Goal: Task Accomplishment & Management: Complete application form

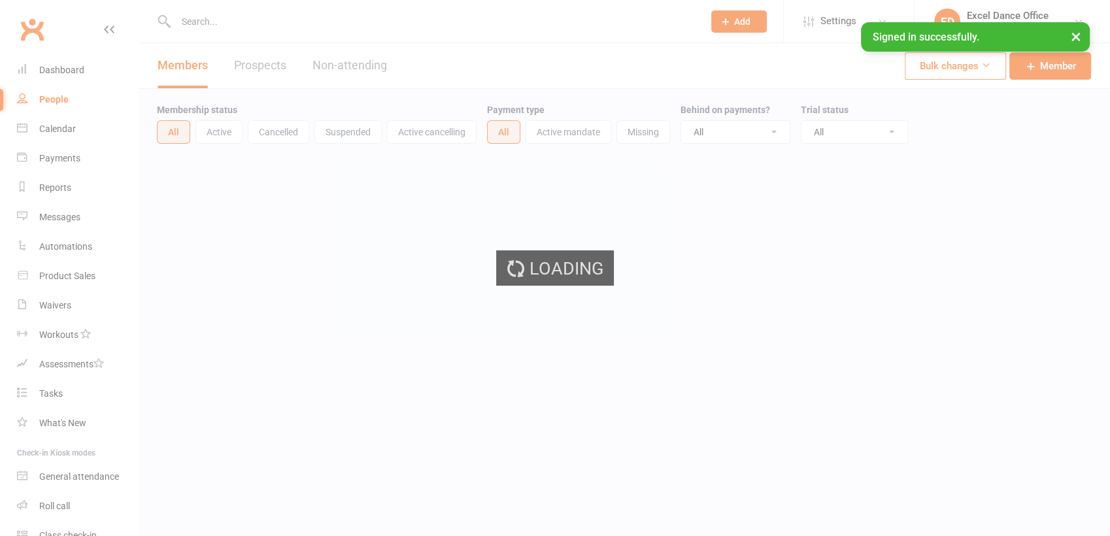
select select "100"
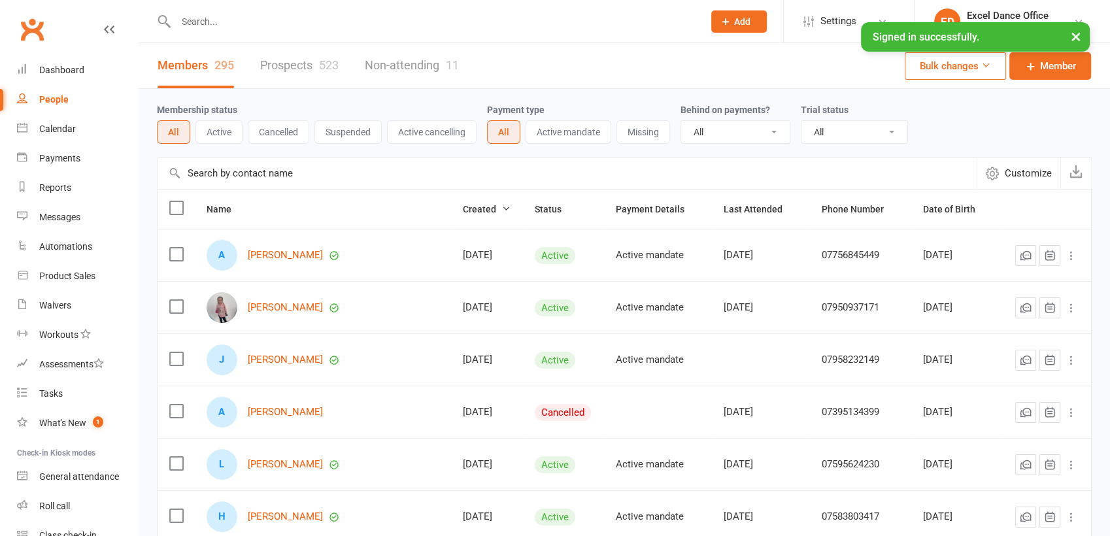
click at [262, 23] on input "text" at bounding box center [433, 21] width 522 height 18
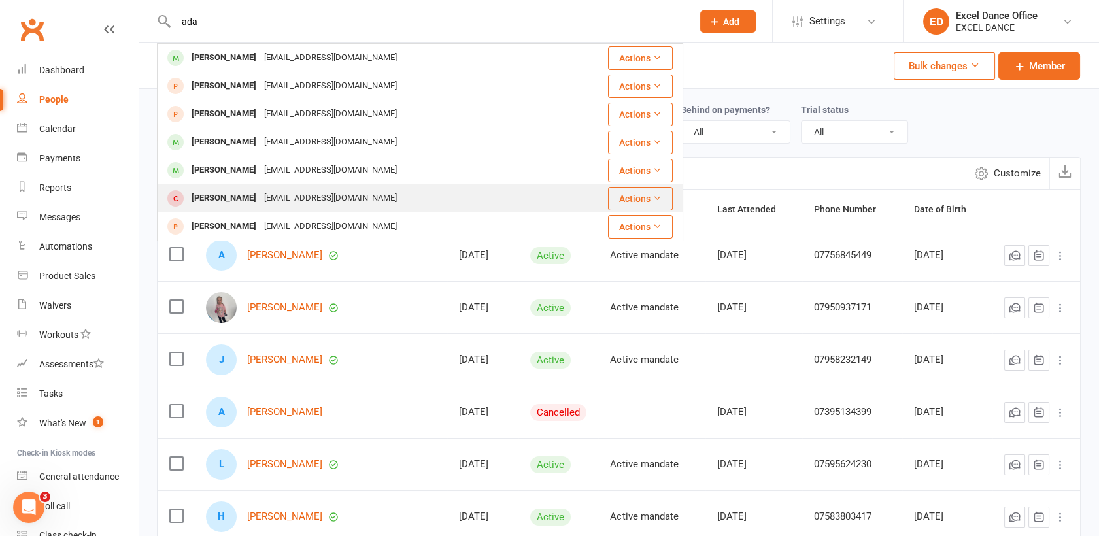
type input "ada"
click at [271, 201] on div "[EMAIL_ADDRESS][DOMAIN_NAME]" at bounding box center [330, 198] width 141 height 19
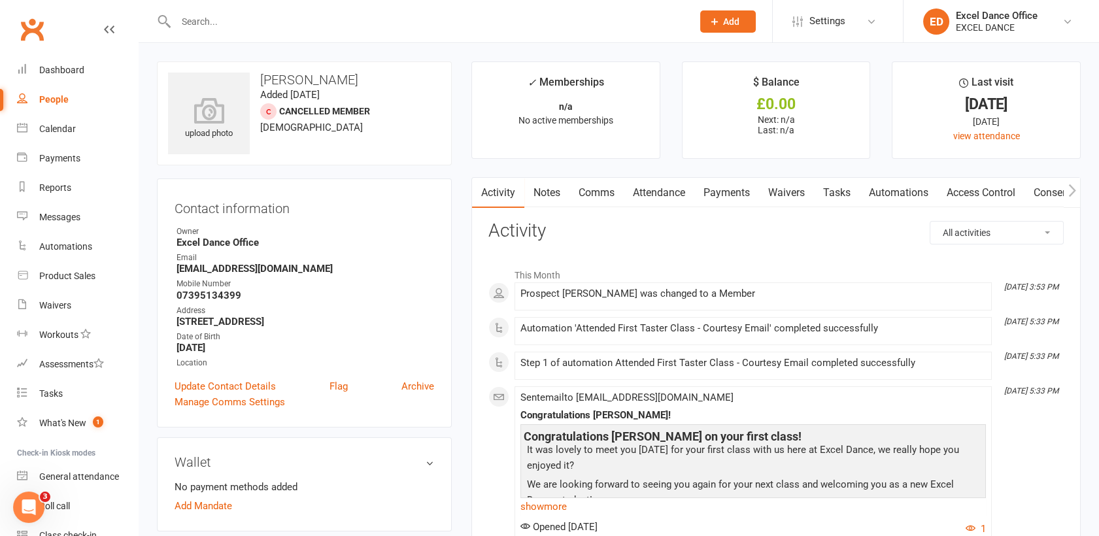
drag, startPoint x: 178, startPoint y: 317, endPoint x: 392, endPoint y: 323, distance: 214.6
click at [392, 323] on strong "[STREET_ADDRESS]" at bounding box center [306, 322] width 258 height 12
copy strong "[STREET_ADDRESS]"
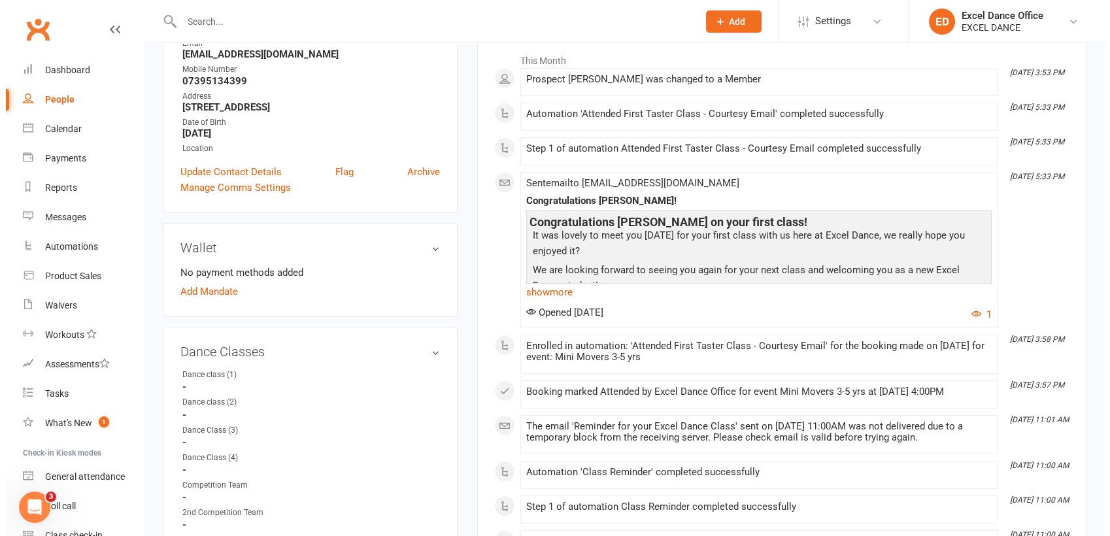
scroll to position [214, 0]
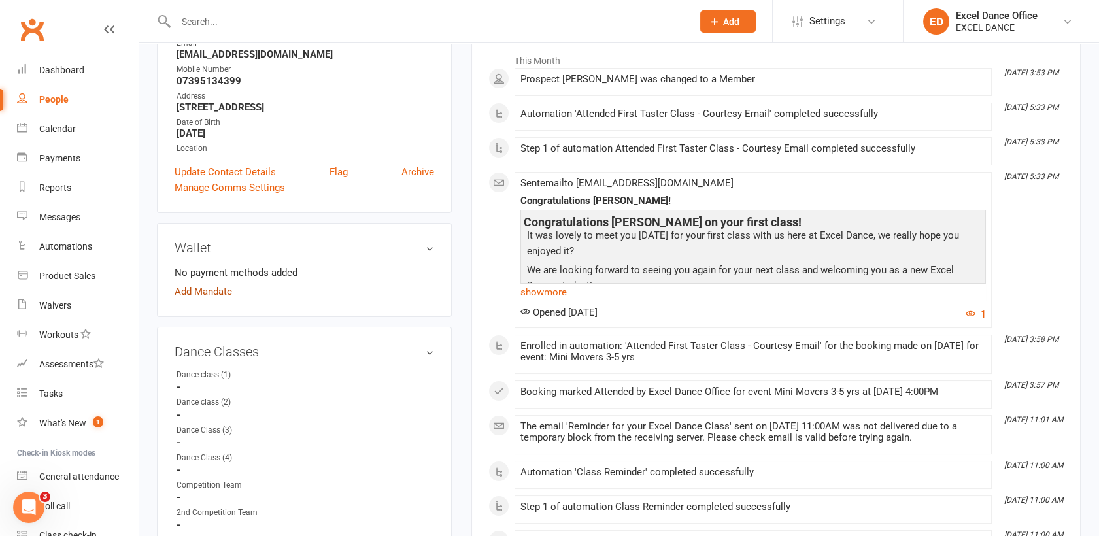
click at [199, 290] on link "Add Mandate" at bounding box center [204, 292] width 58 height 16
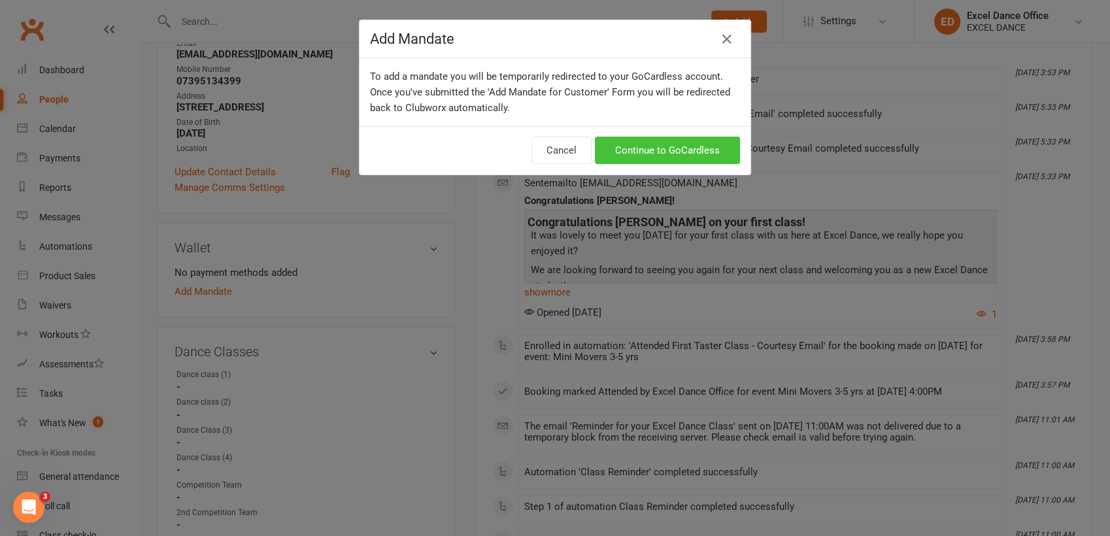
click at [696, 152] on link "Continue to GoCardless" at bounding box center [667, 150] width 145 height 27
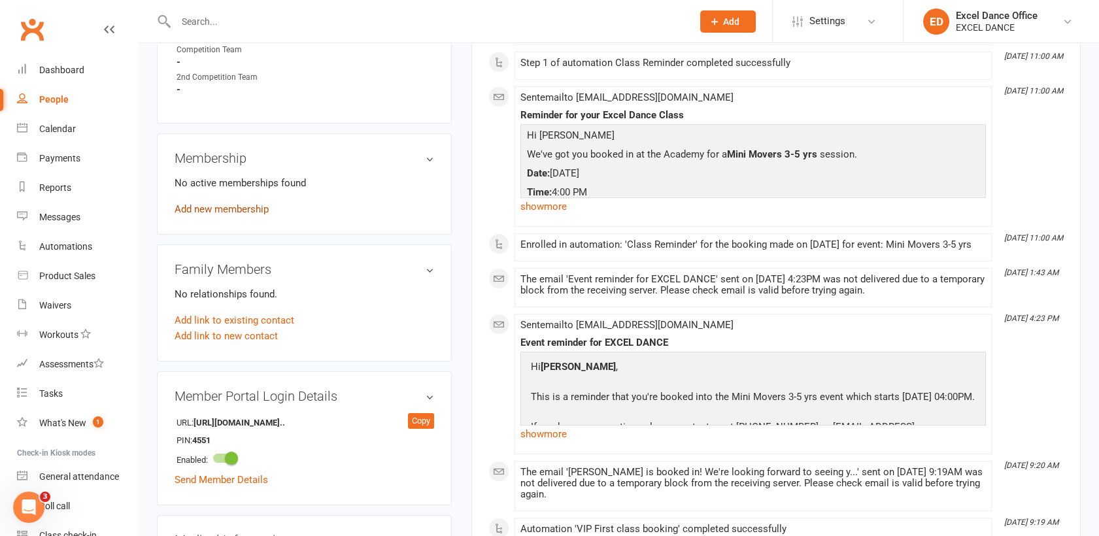
click at [243, 207] on link "Add new membership" at bounding box center [222, 209] width 94 height 12
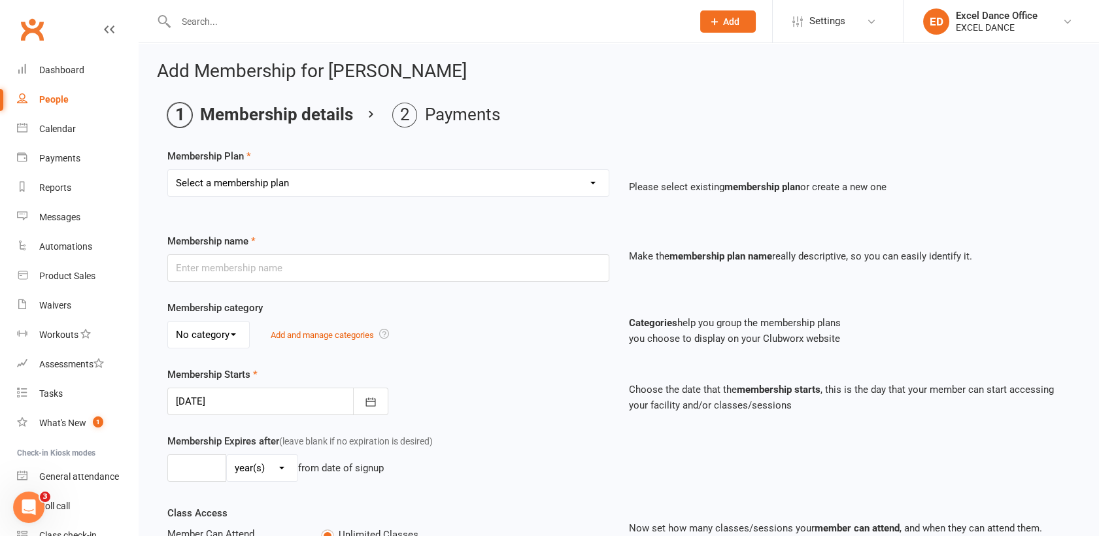
click at [537, 183] on select "Select a membership plan Create new Membership Plan DD - (Dance Tots) £32 month…" at bounding box center [388, 183] width 441 height 26
select select "2"
click at [168, 170] on select "Select a membership plan Create new Membership Plan DD - (Dance Tots) £32 month…" at bounding box center [388, 183] width 441 height 26
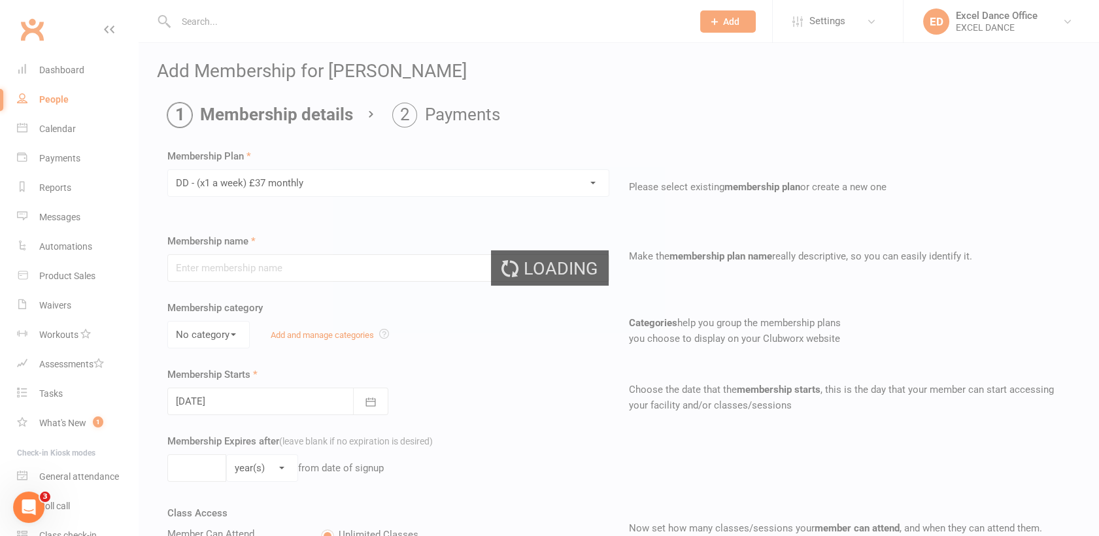
type input "DD - (x1 a week) £37 monthly"
select select "1"
type input "0"
type input "1"
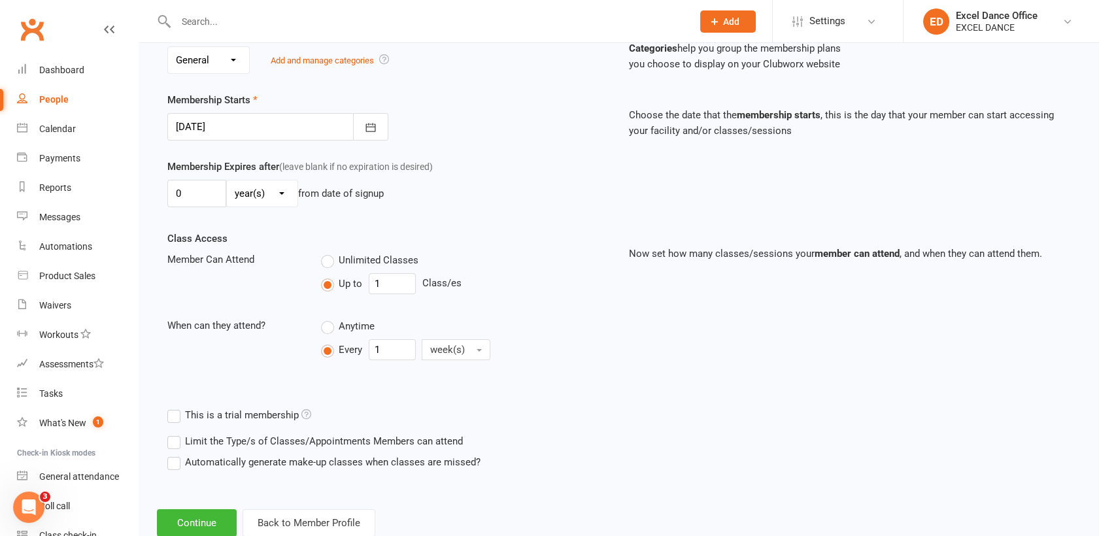
scroll to position [311, 0]
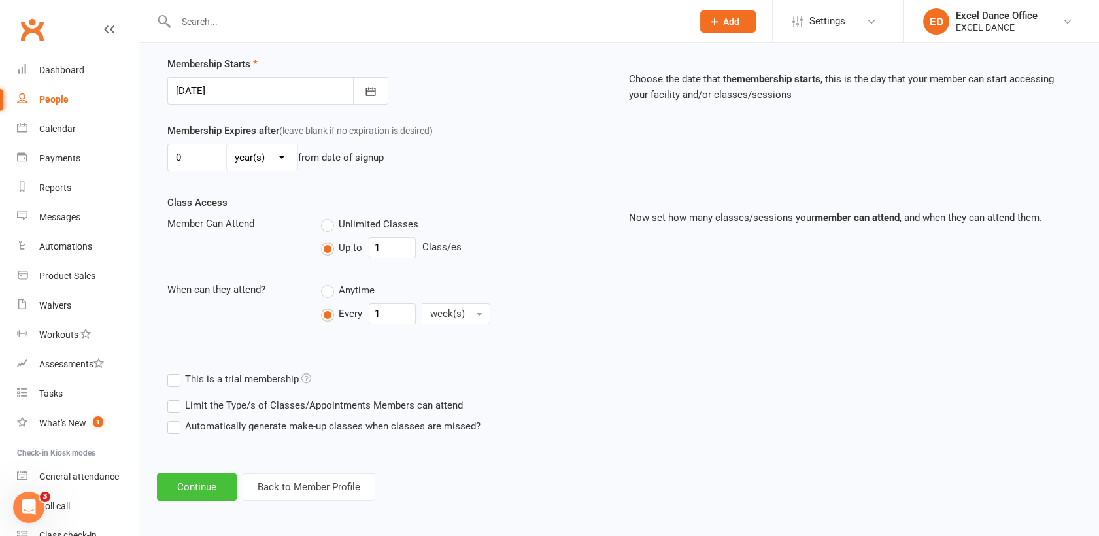
click at [190, 481] on button "Continue" at bounding box center [197, 486] width 80 height 27
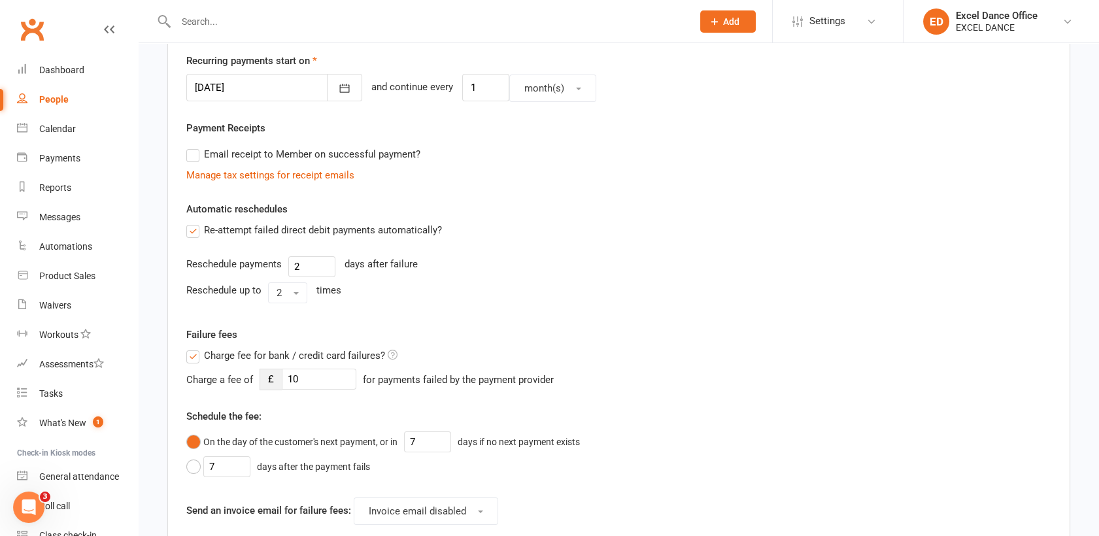
scroll to position [0, 0]
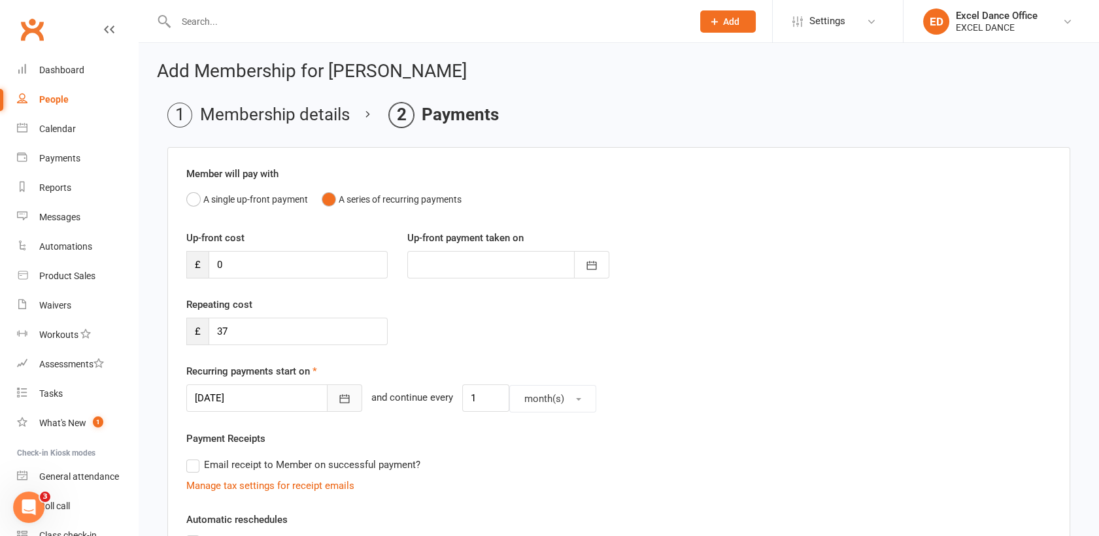
click at [338, 403] on icon "button" at bounding box center [344, 398] width 13 height 13
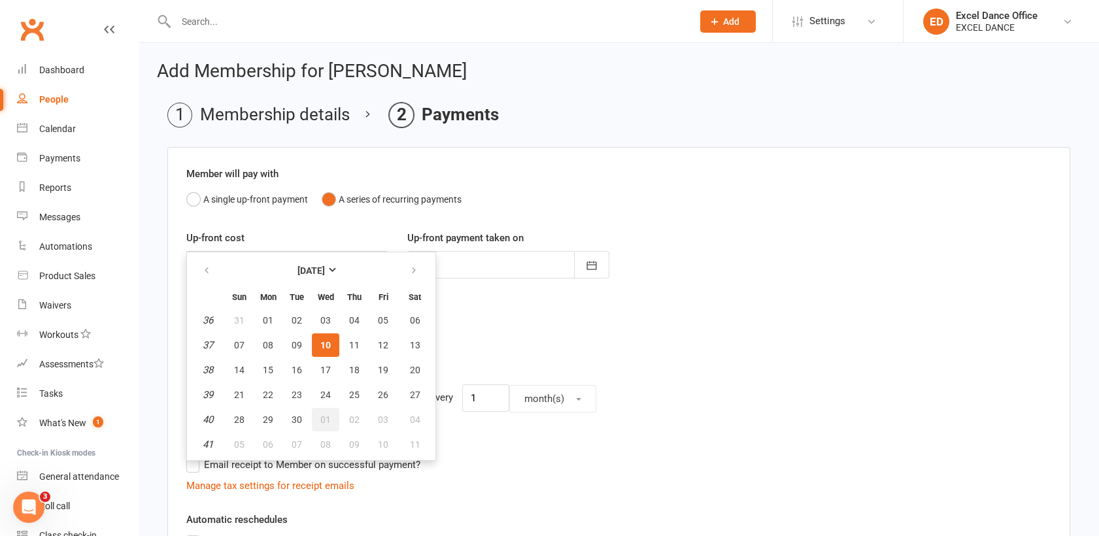
click at [325, 411] on button "01" at bounding box center [325, 420] width 27 height 24
type input "[DATE]"
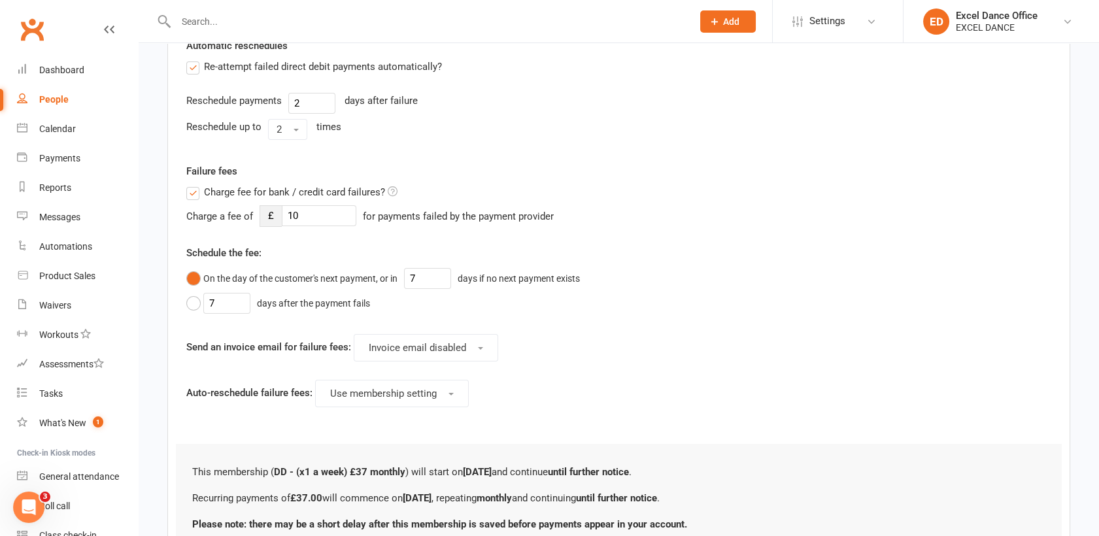
scroll to position [586, 0]
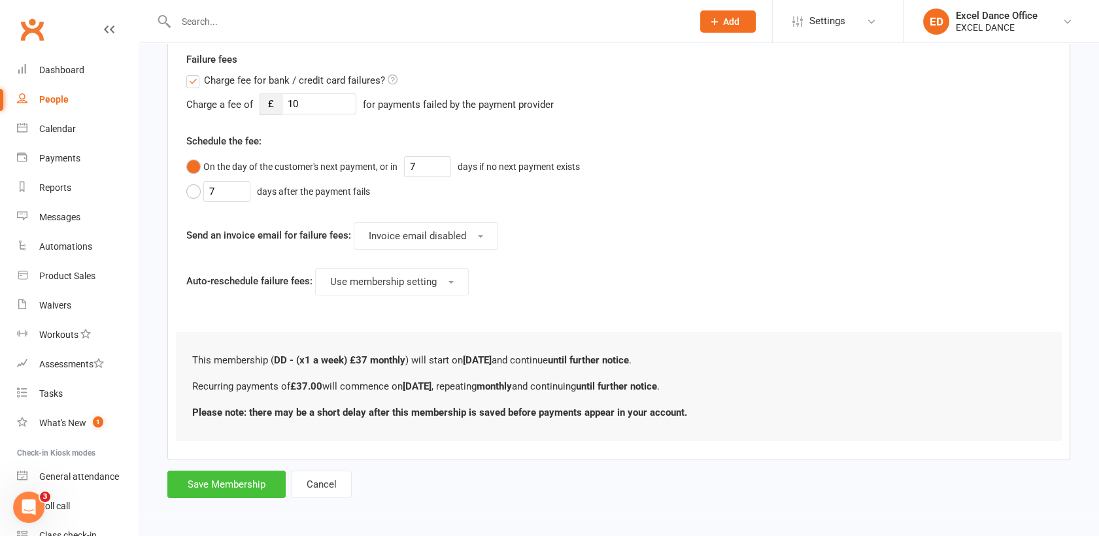
click at [199, 488] on button "Save Membership" at bounding box center [226, 484] width 118 height 27
